Goal: Information Seeking & Learning: Find specific fact

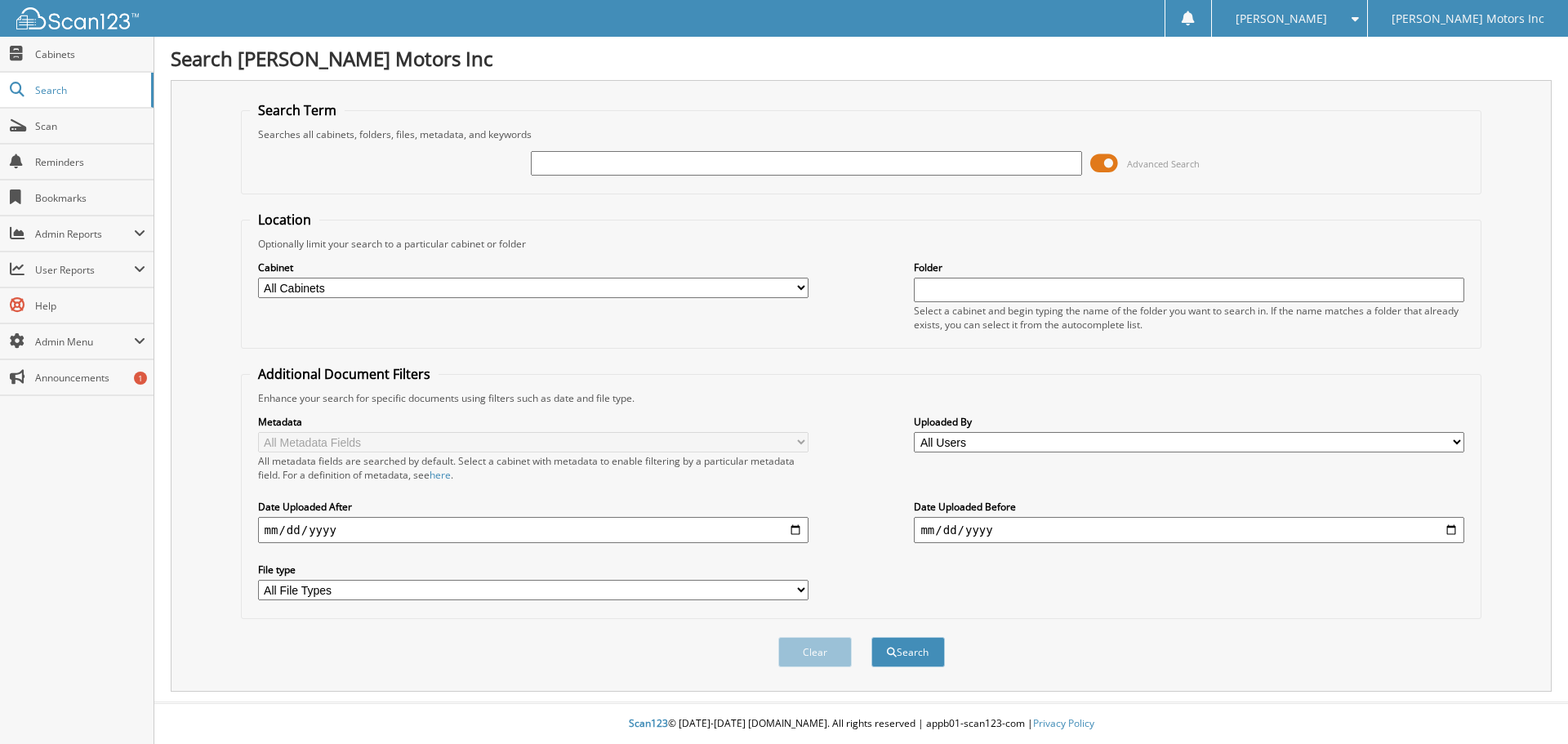
click at [337, 291] on select "All Cabinets ACCOUNTS PAYABLE ACCOUNTS RECEIVABLE ACTIVE EMPLOYEE FILES APPLICA…" at bounding box center [533, 288] width 550 height 20
select select "9061"
click at [258, 278] on select "All Cabinets ACCOUNTS PAYABLE ACCOUNTS RECEIVABLE ACTIVE EMPLOYEE FILES APPLICA…" at bounding box center [533, 288] width 550 height 20
click at [618, 166] on input "text" at bounding box center [806, 163] width 550 height 24
type input "2573079"
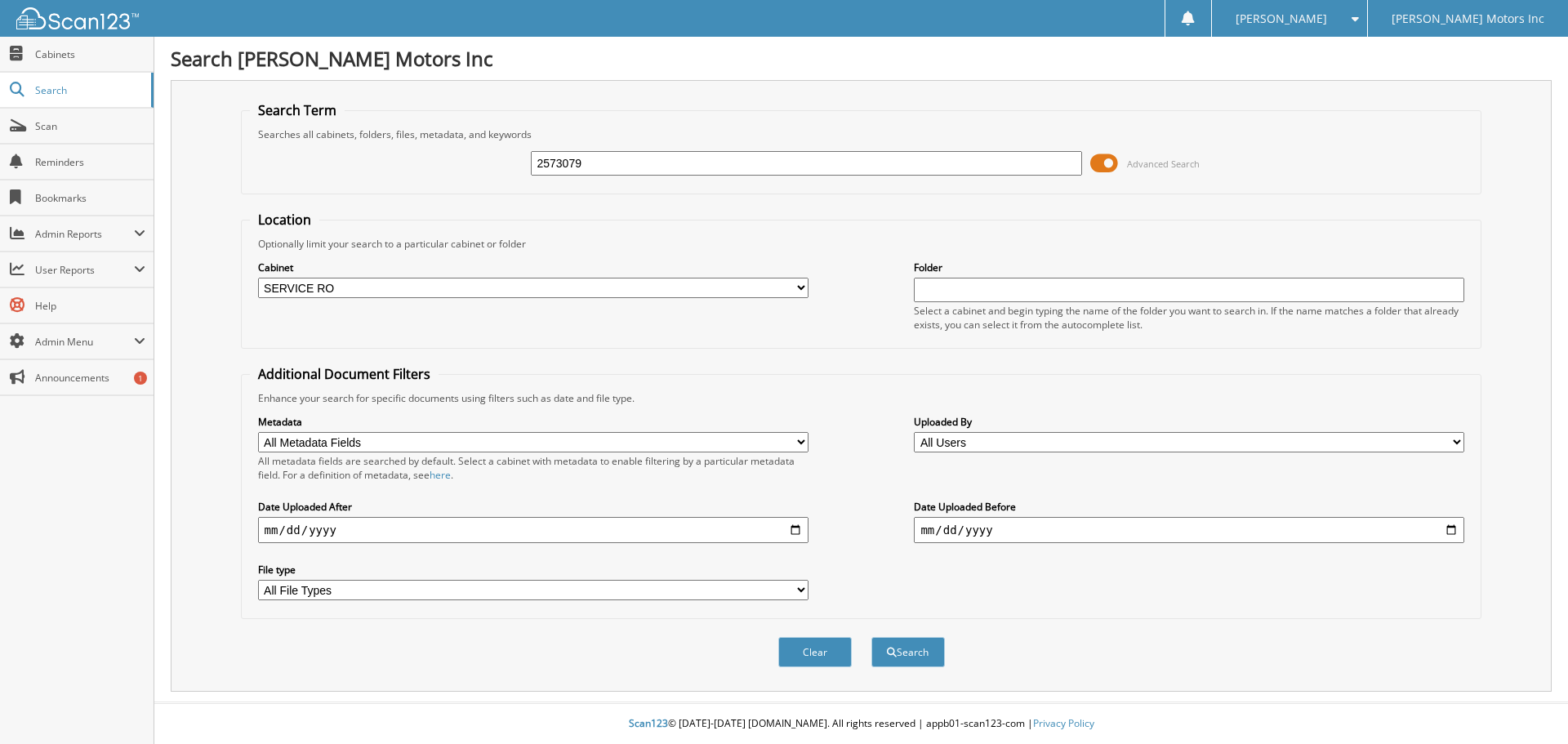
click at [872, 637] on button "Search" at bounding box center [908, 652] width 74 height 30
